Goal: Find specific page/section: Find specific page/section

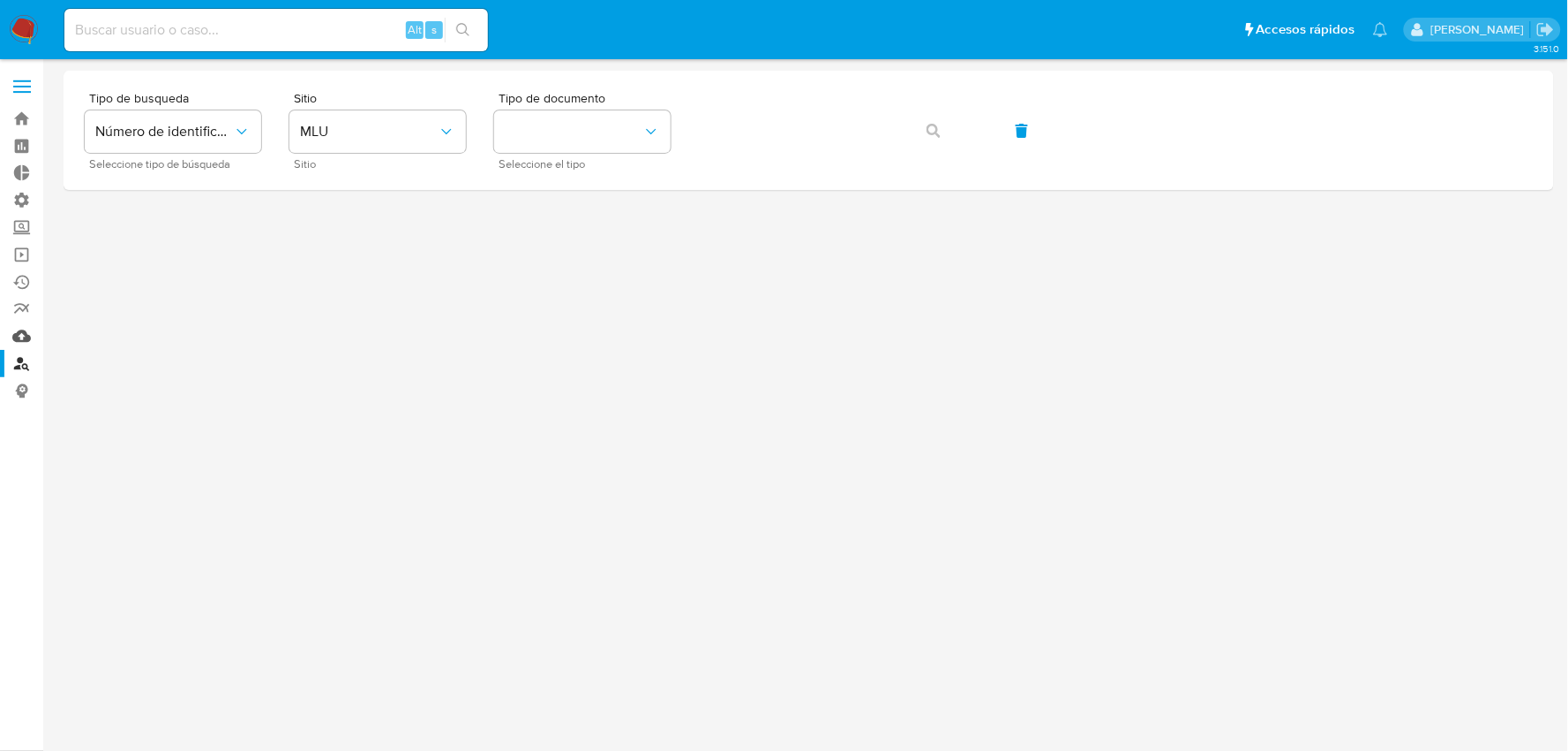
click at [22, 338] on link "Mulan" at bounding box center [105, 336] width 210 height 27
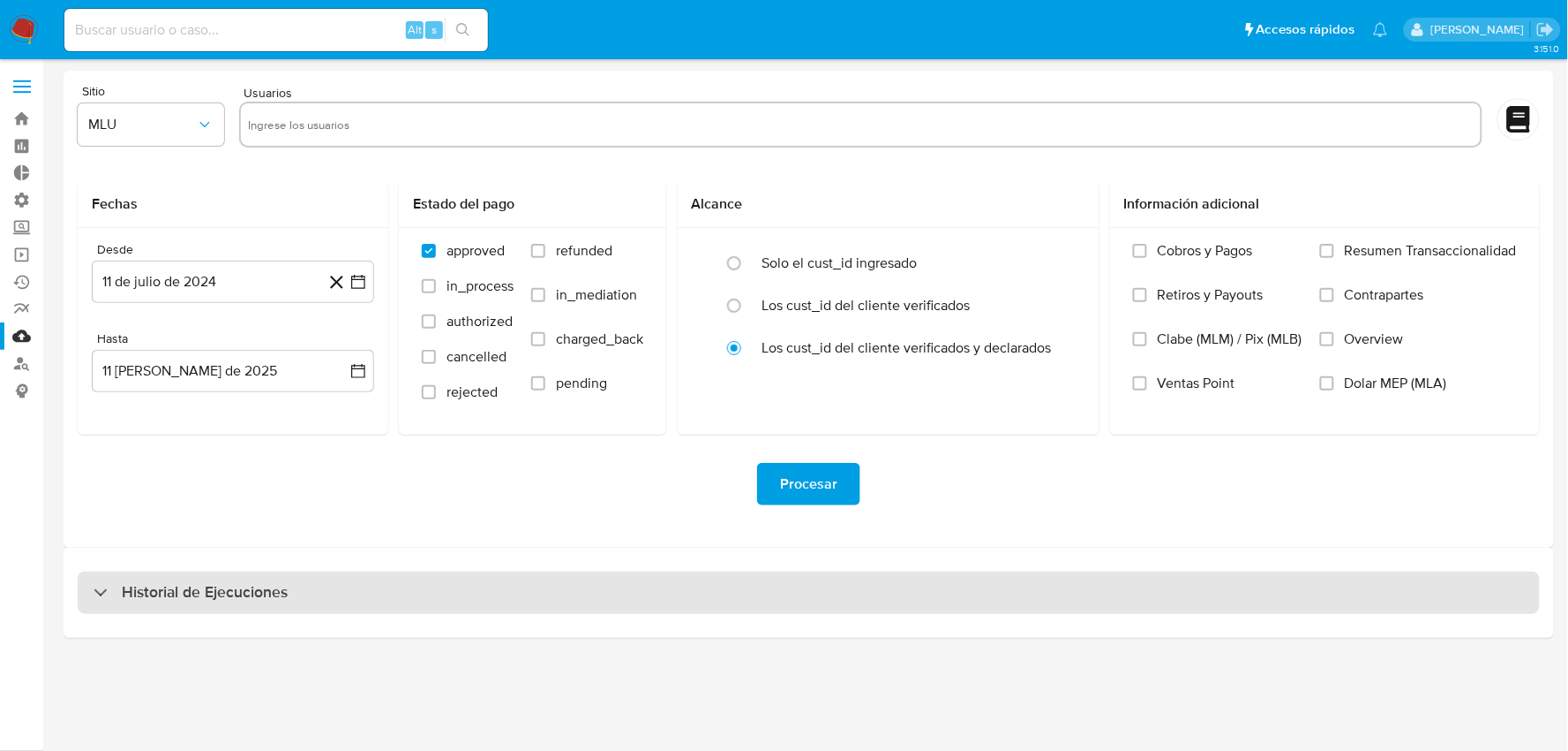
click at [244, 594] on h3 "Historial de Ejecuciones" at bounding box center [205, 592] width 166 height 21
select select "10"
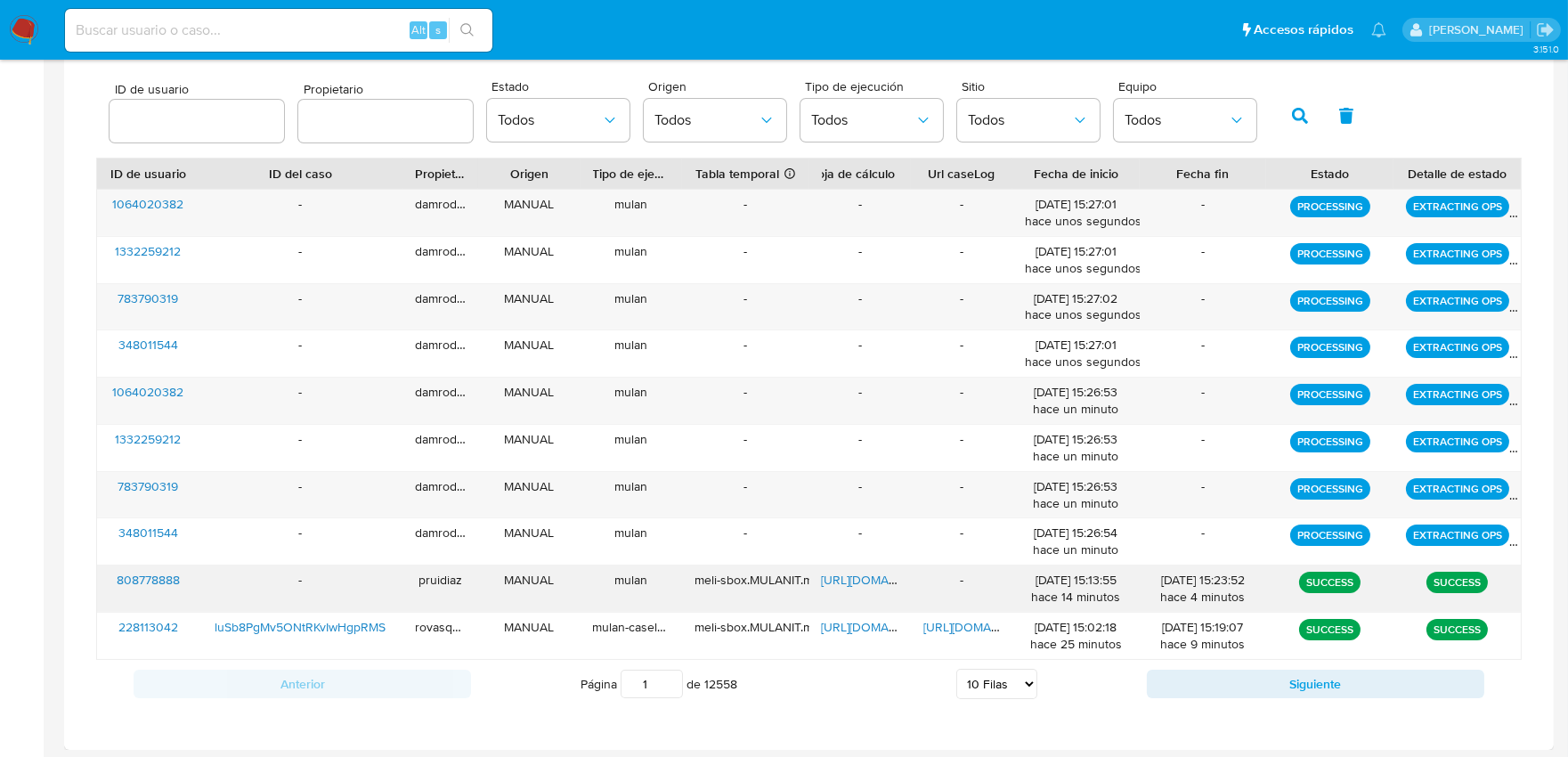
scroll to position [571, 0]
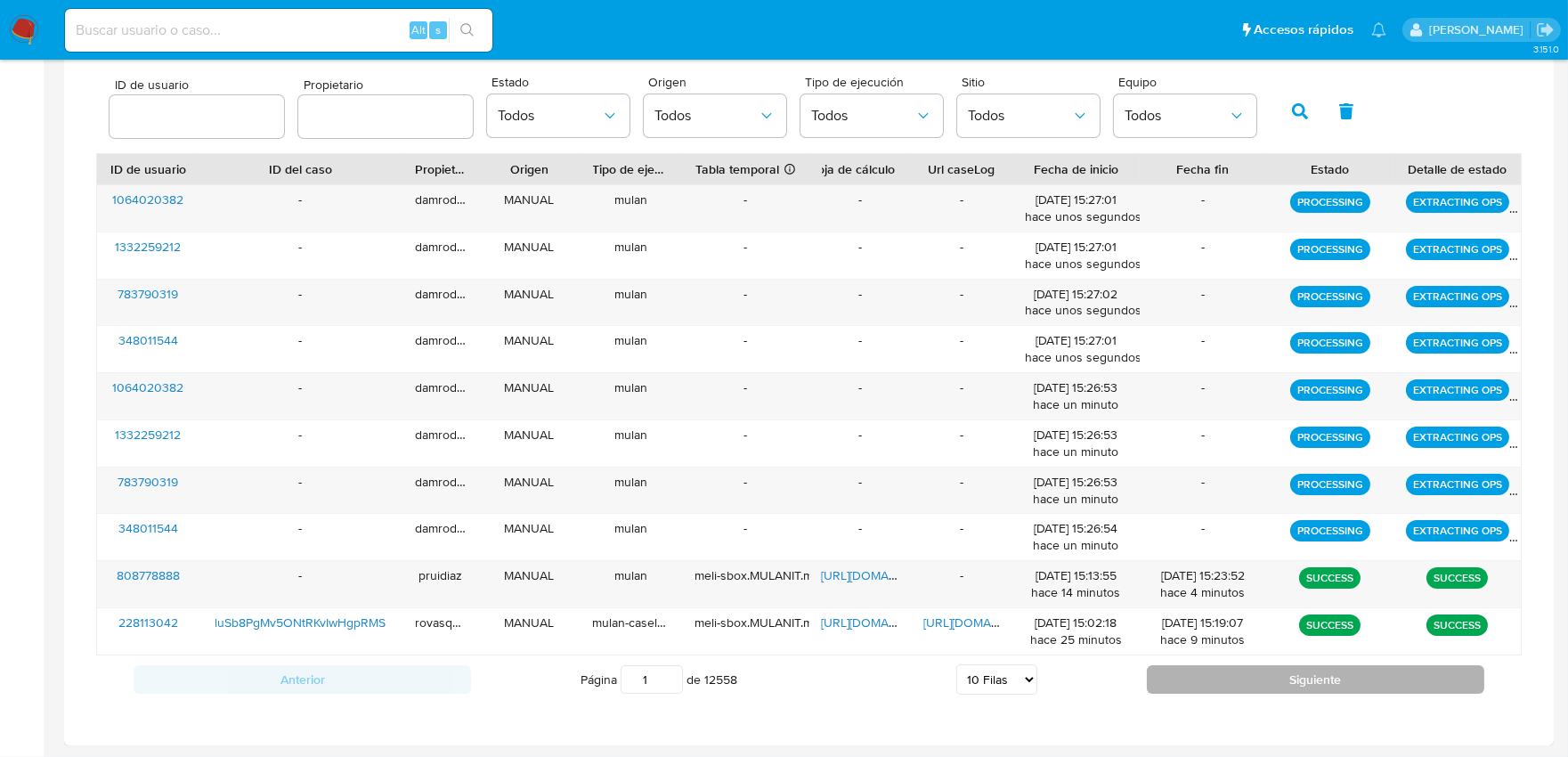
click at [1226, 678] on button "Siguiente" at bounding box center [1315, 678] width 337 height 28
type input "2"
